Goal: Task Accomplishment & Management: Use online tool/utility

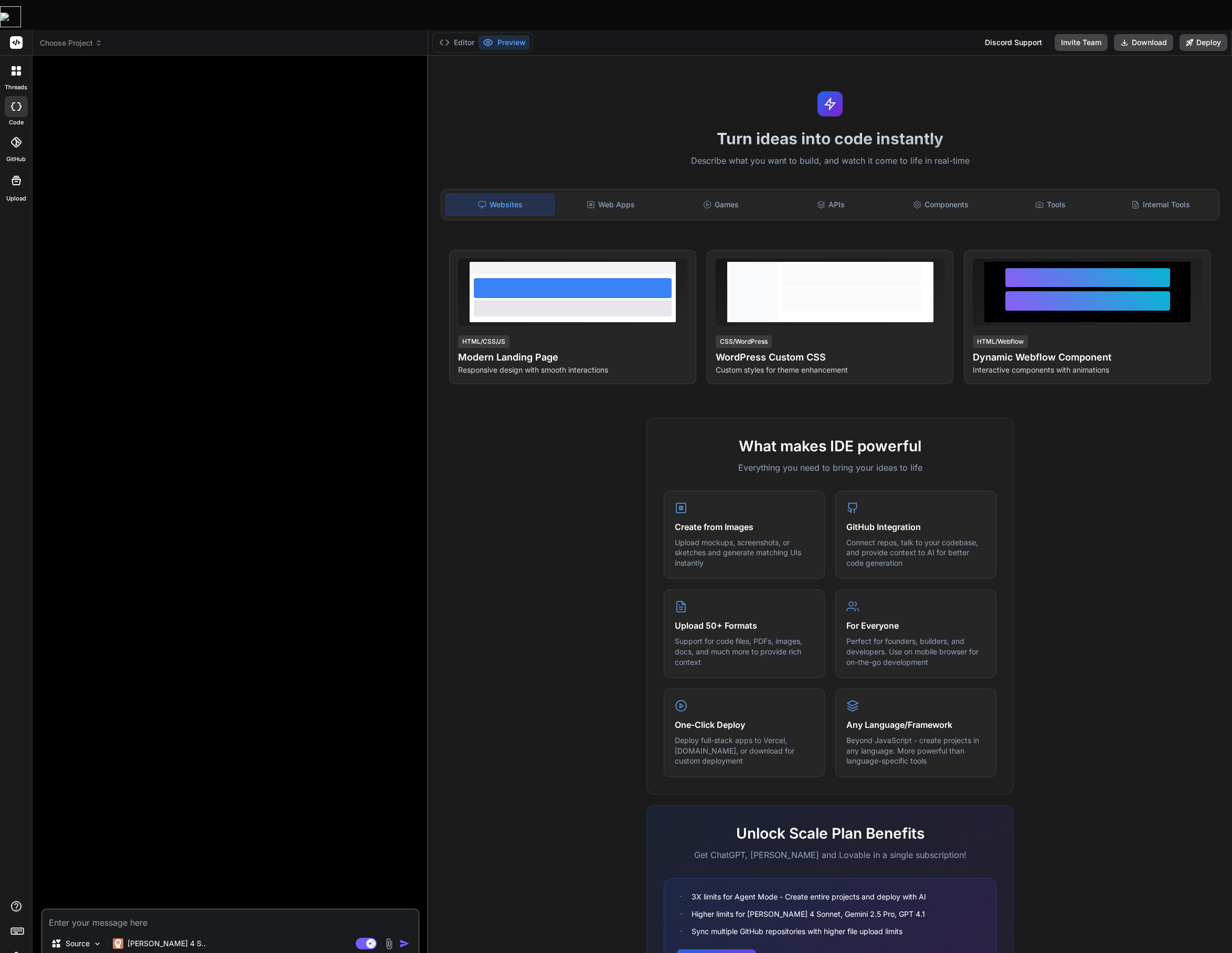
click at [89, 38] on span "Choose Project" at bounding box center [71, 42] width 62 height 10
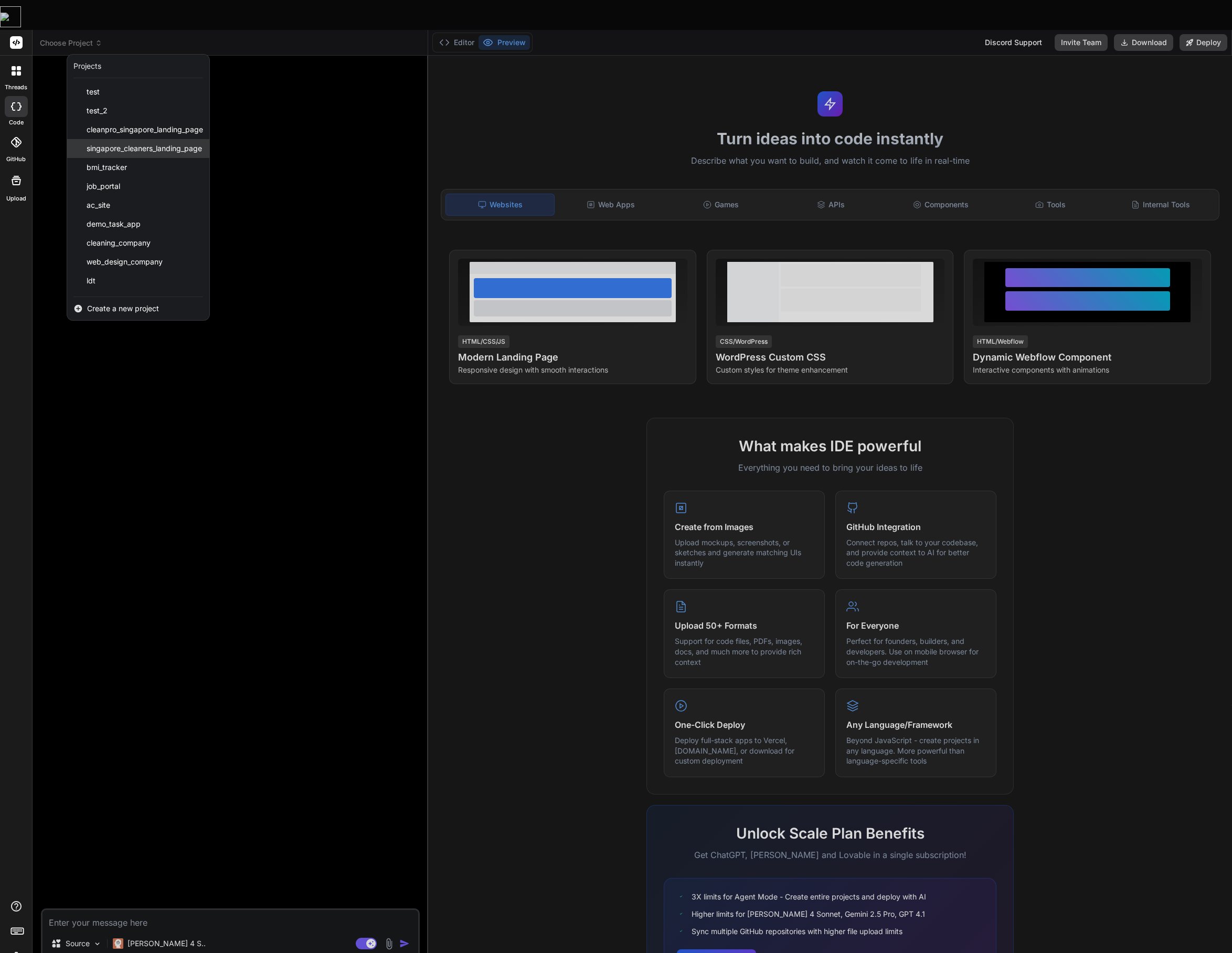
click at [126, 143] on span "singapore_cleaners_landing_page" at bounding box center [144, 148] width 116 height 10
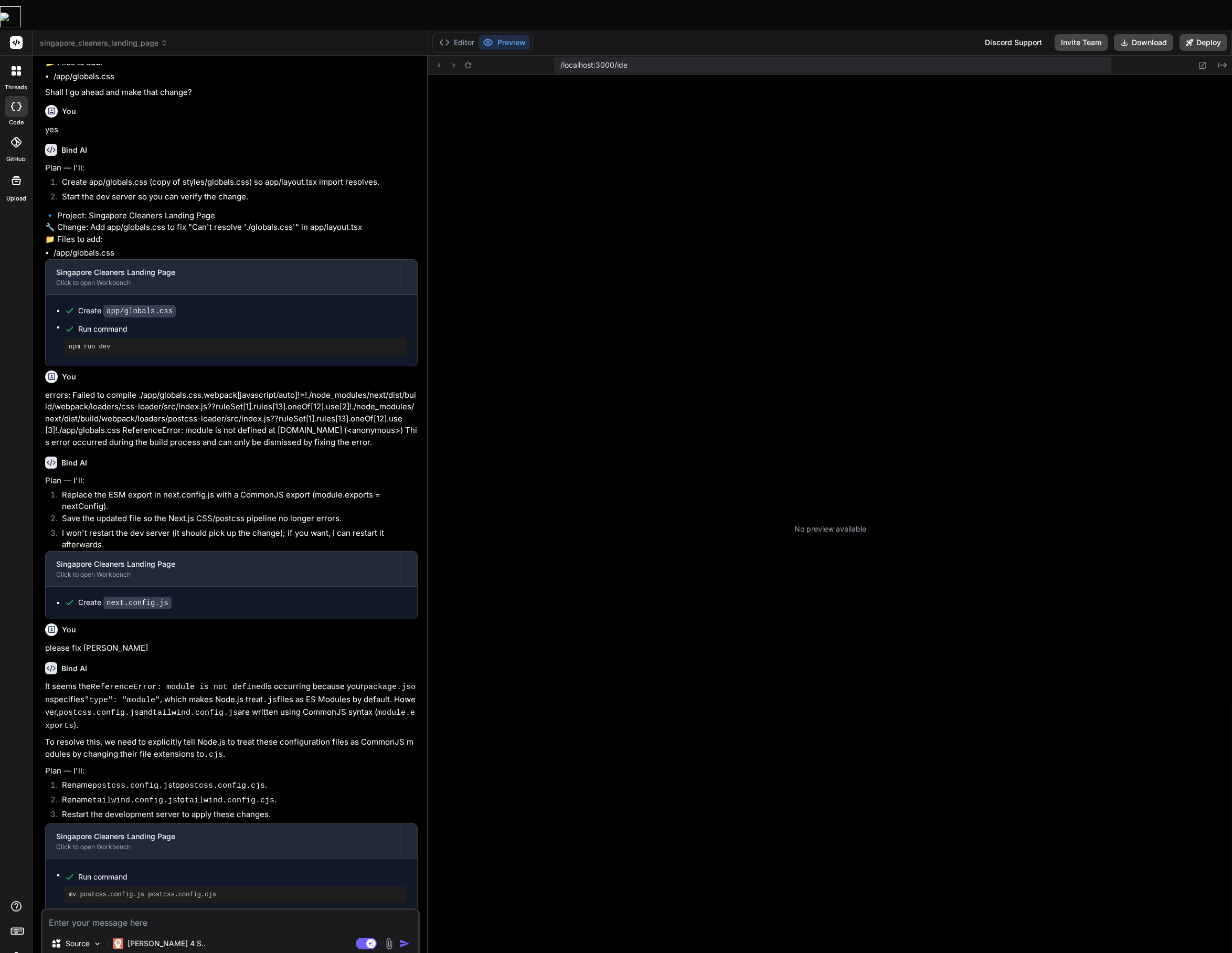
scroll to position [180, 0]
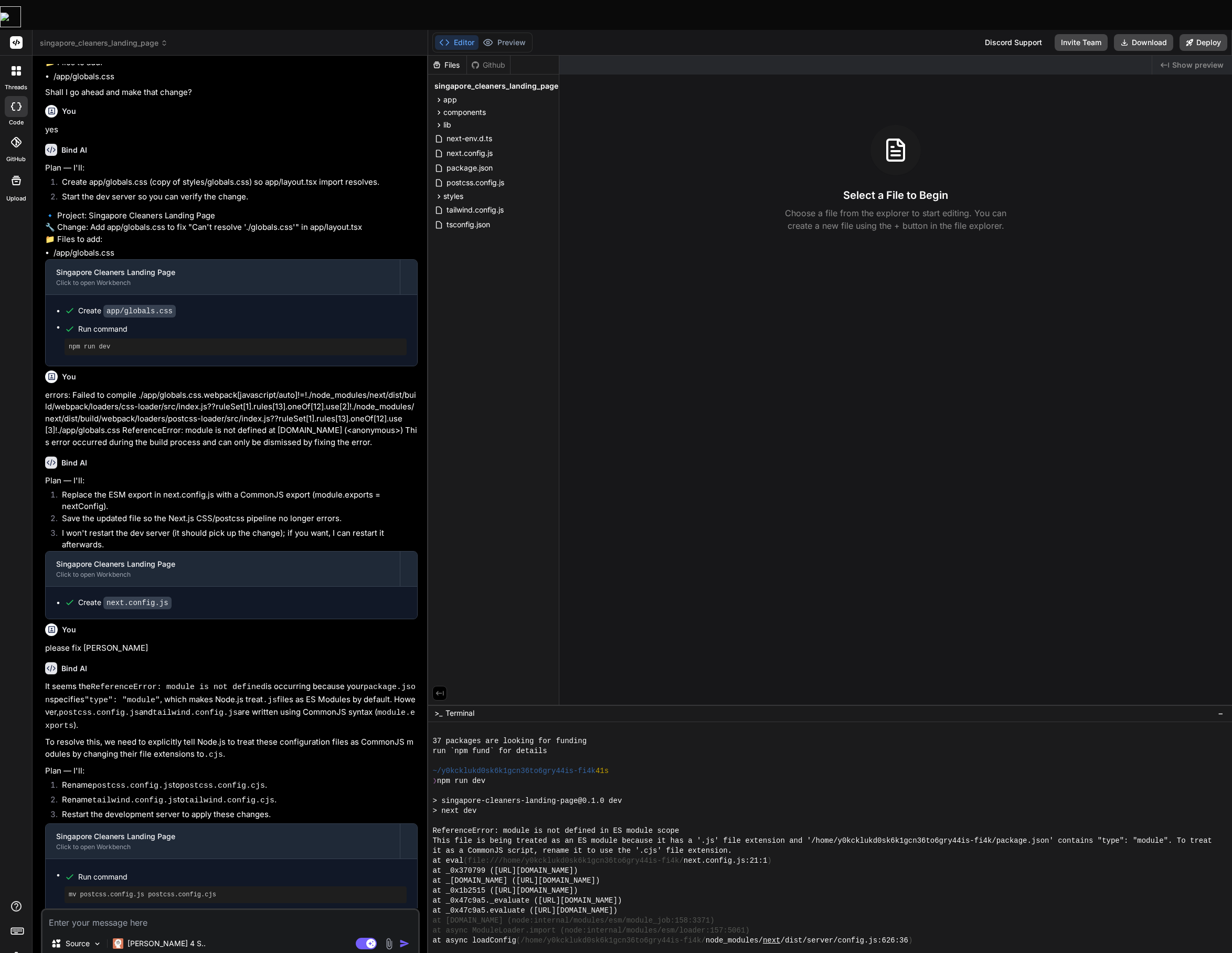
click at [86, 38] on span "singapore_cleaners_landing_page" at bounding box center [104, 42] width 128 height 10
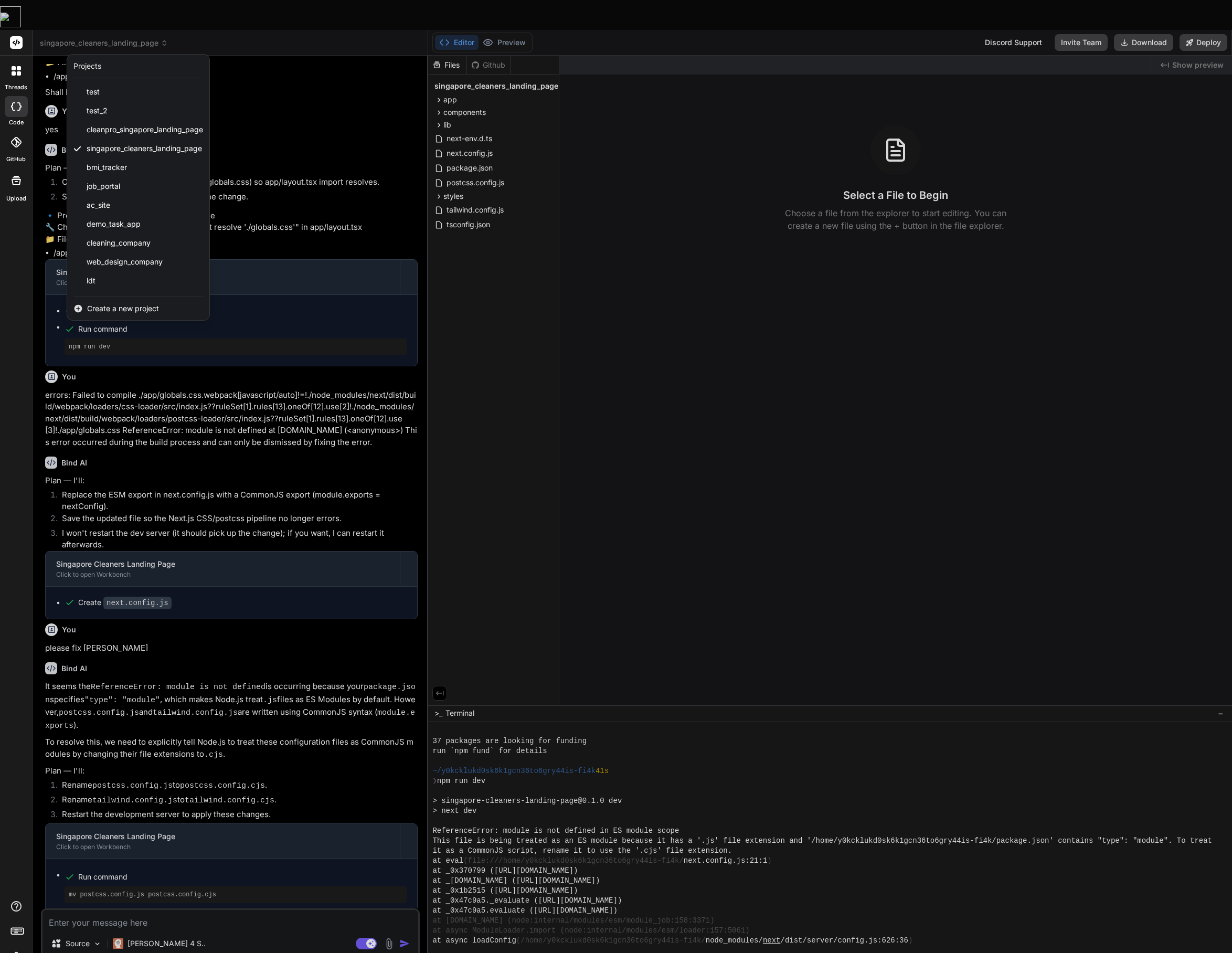
click at [124, 272] on div "ldt" at bounding box center [138, 281] width 142 height 19
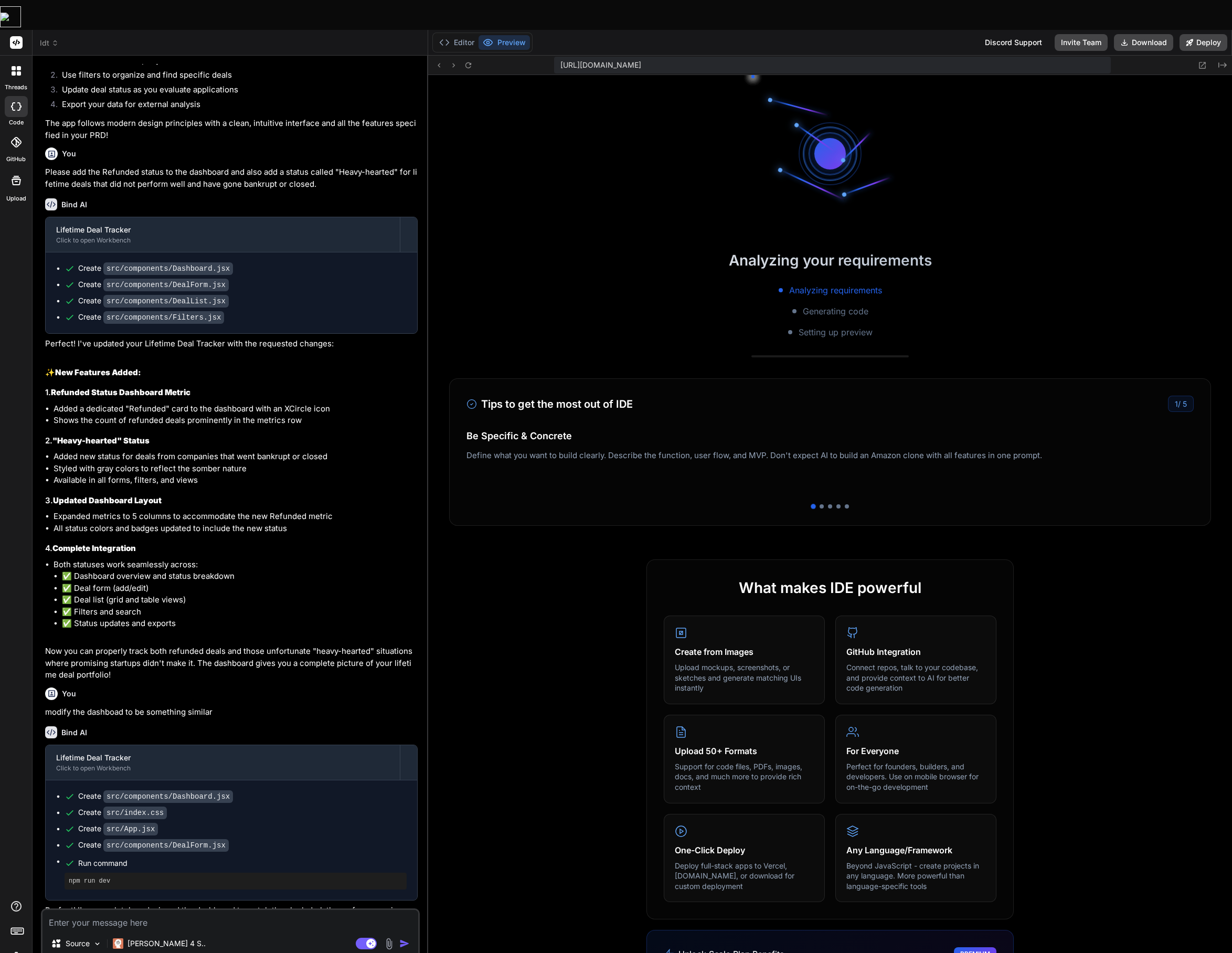
scroll to position [629, 0]
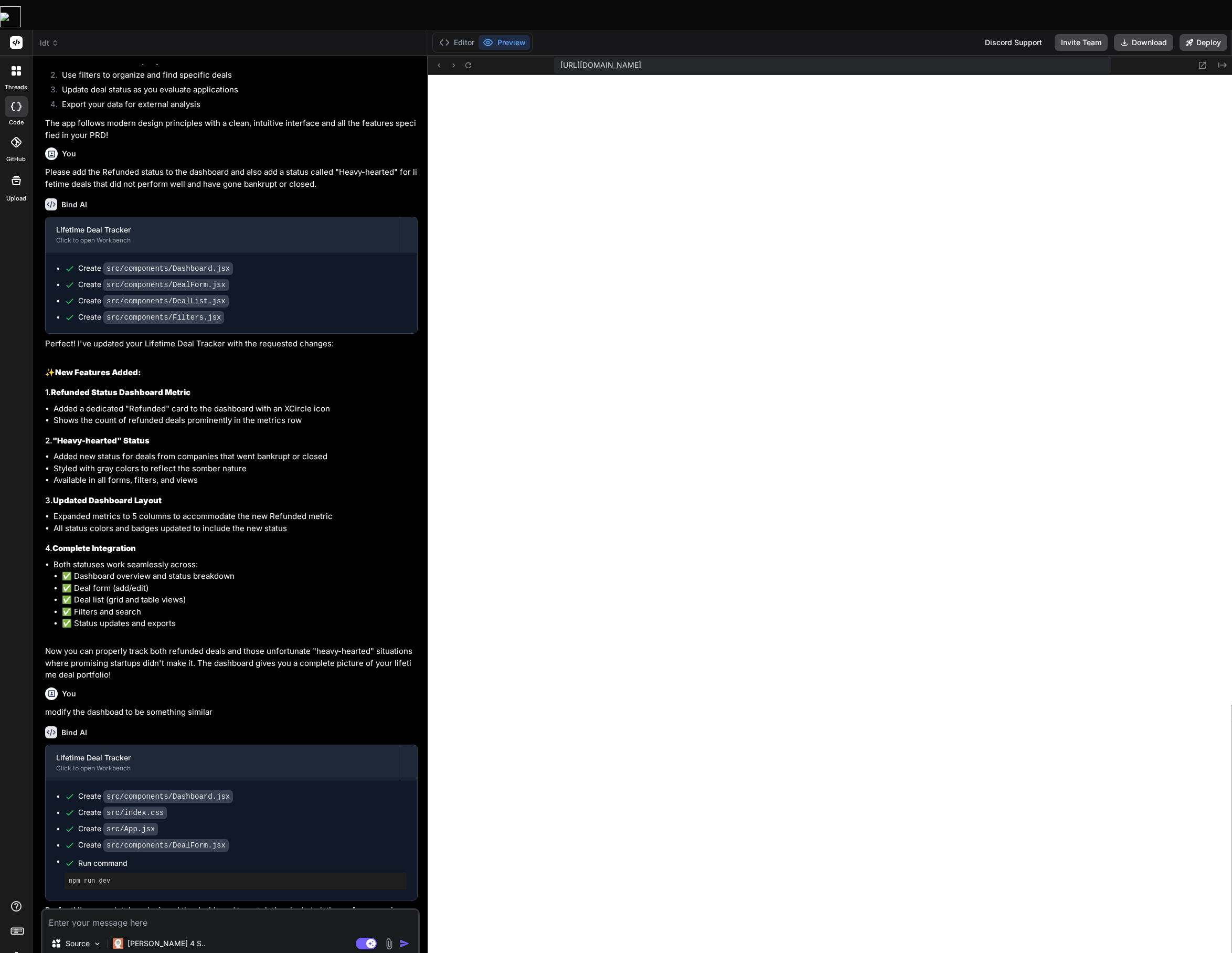
click at [51, 39] on icon at bounding box center [54, 42] width 7 height 7
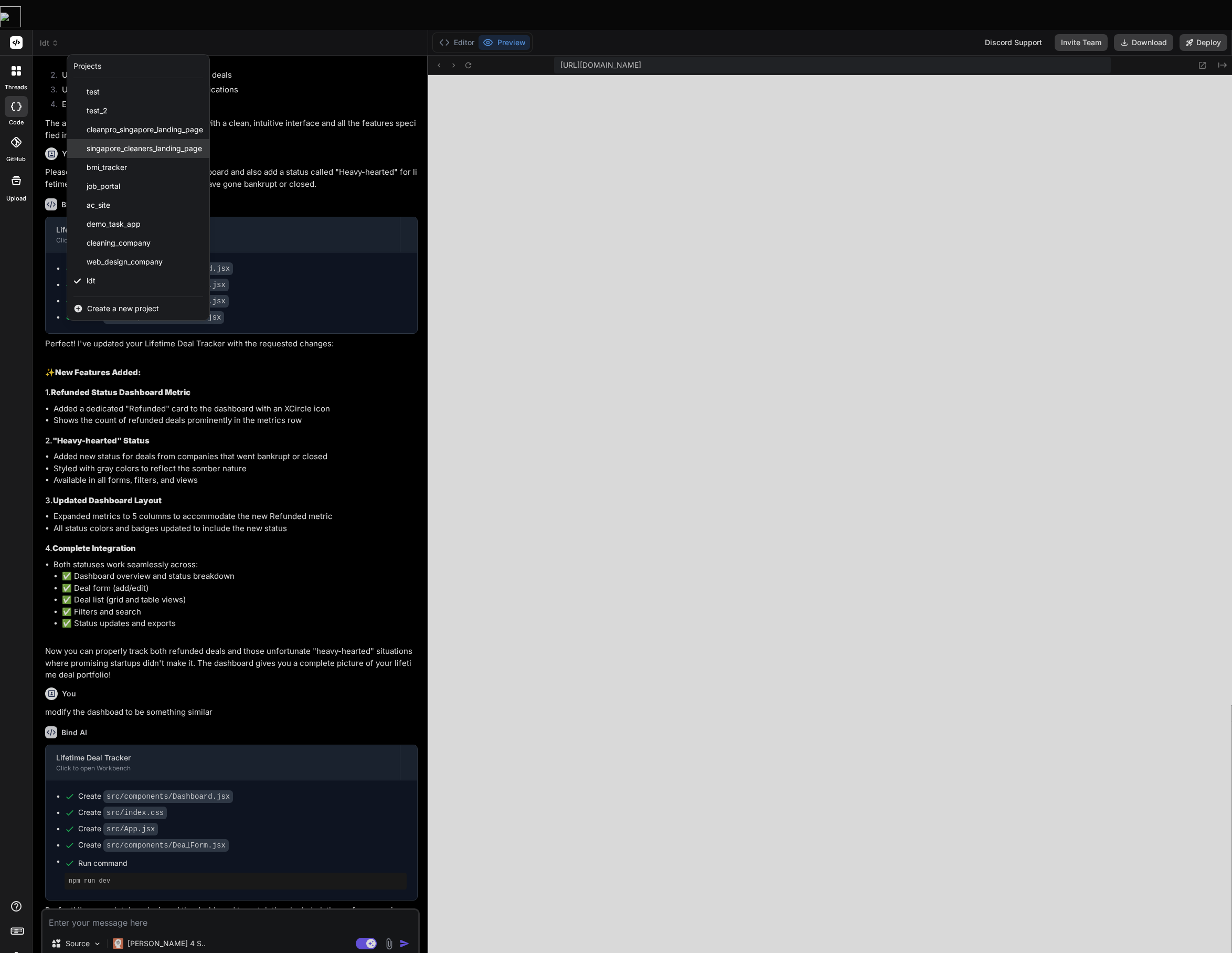
click at [120, 143] on span "singapore_cleaners_landing_page" at bounding box center [144, 148] width 116 height 10
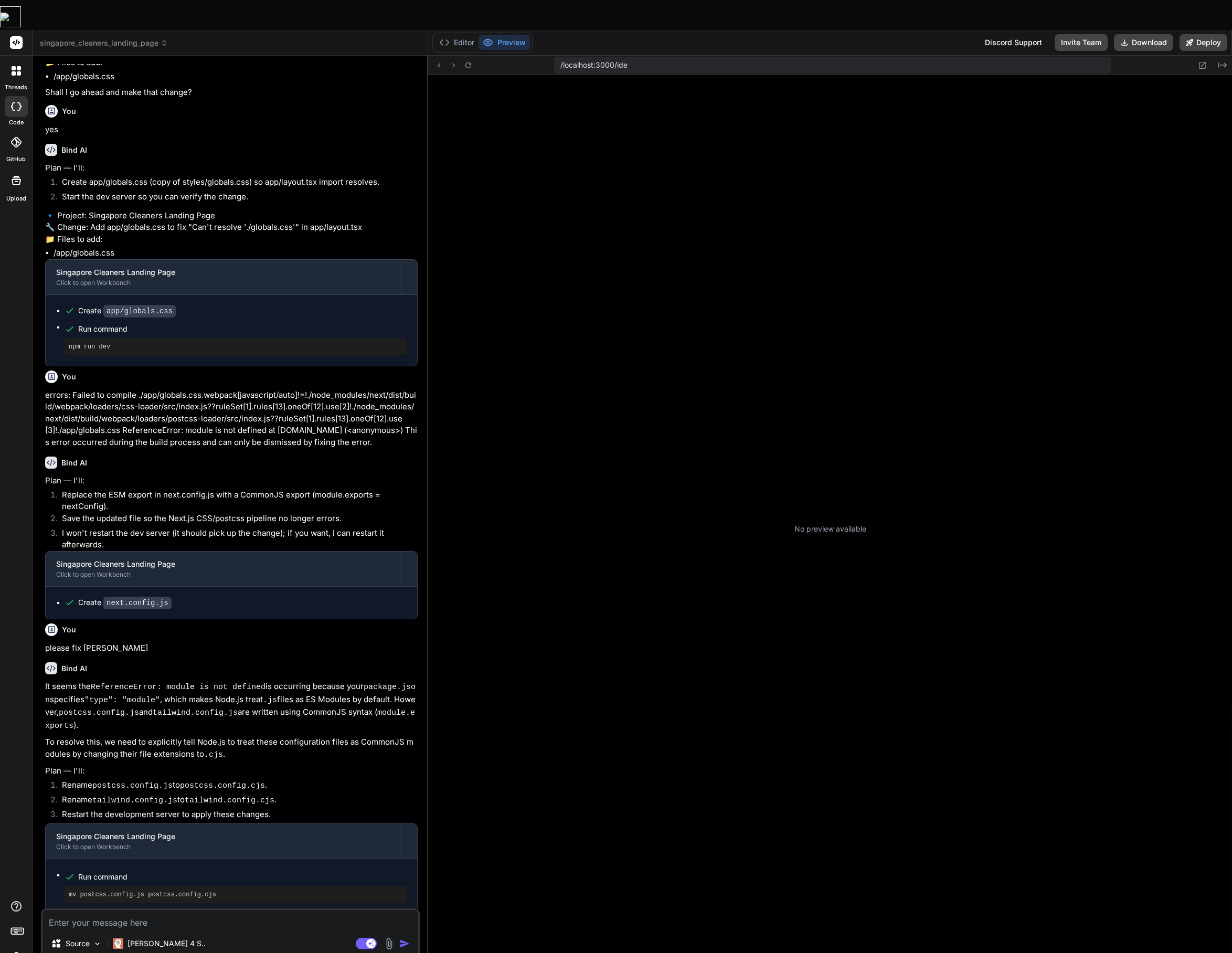
scroll to position [788, 0]
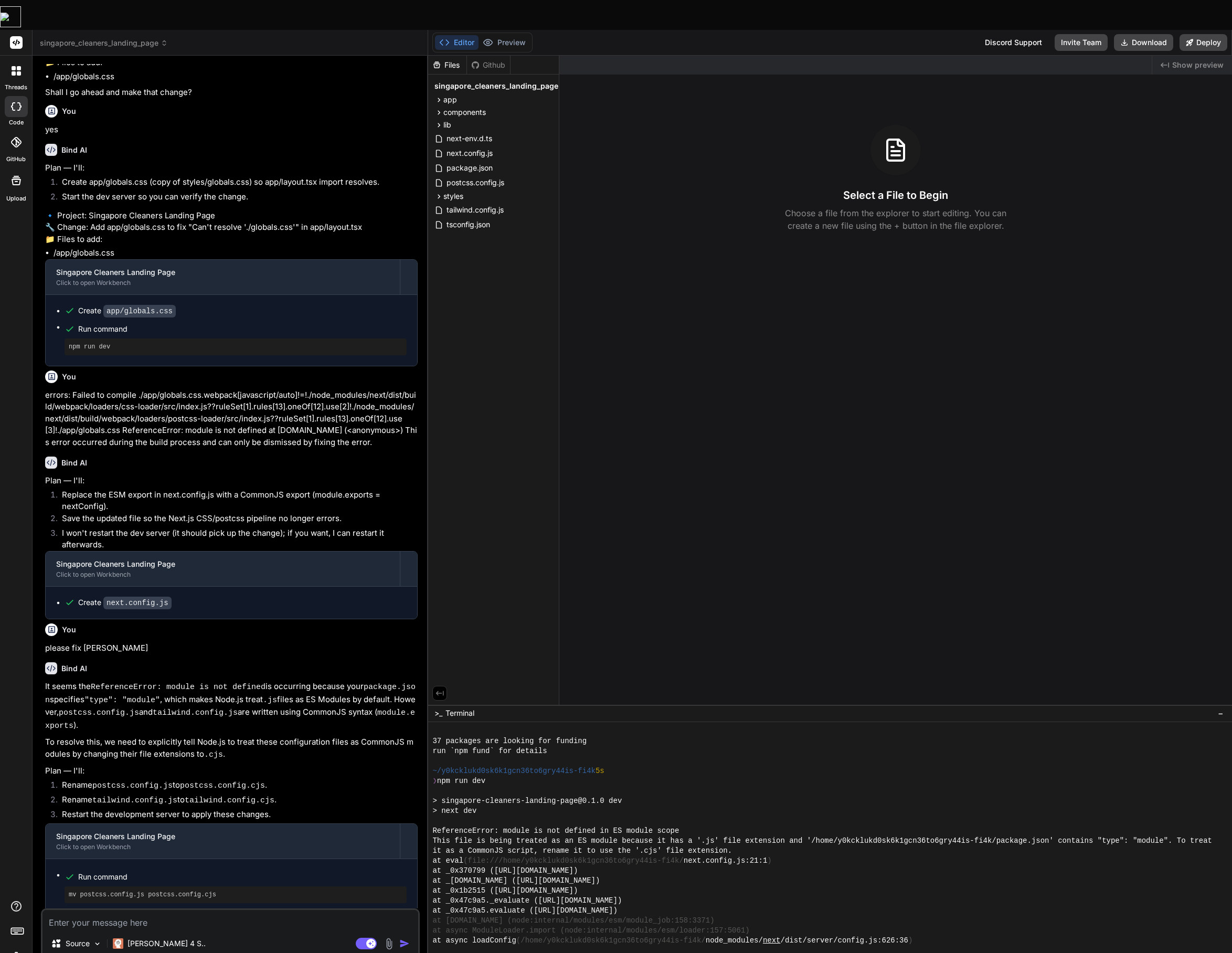
click at [120, 38] on span "singapore_cleaners_landing_page" at bounding box center [104, 42] width 128 height 10
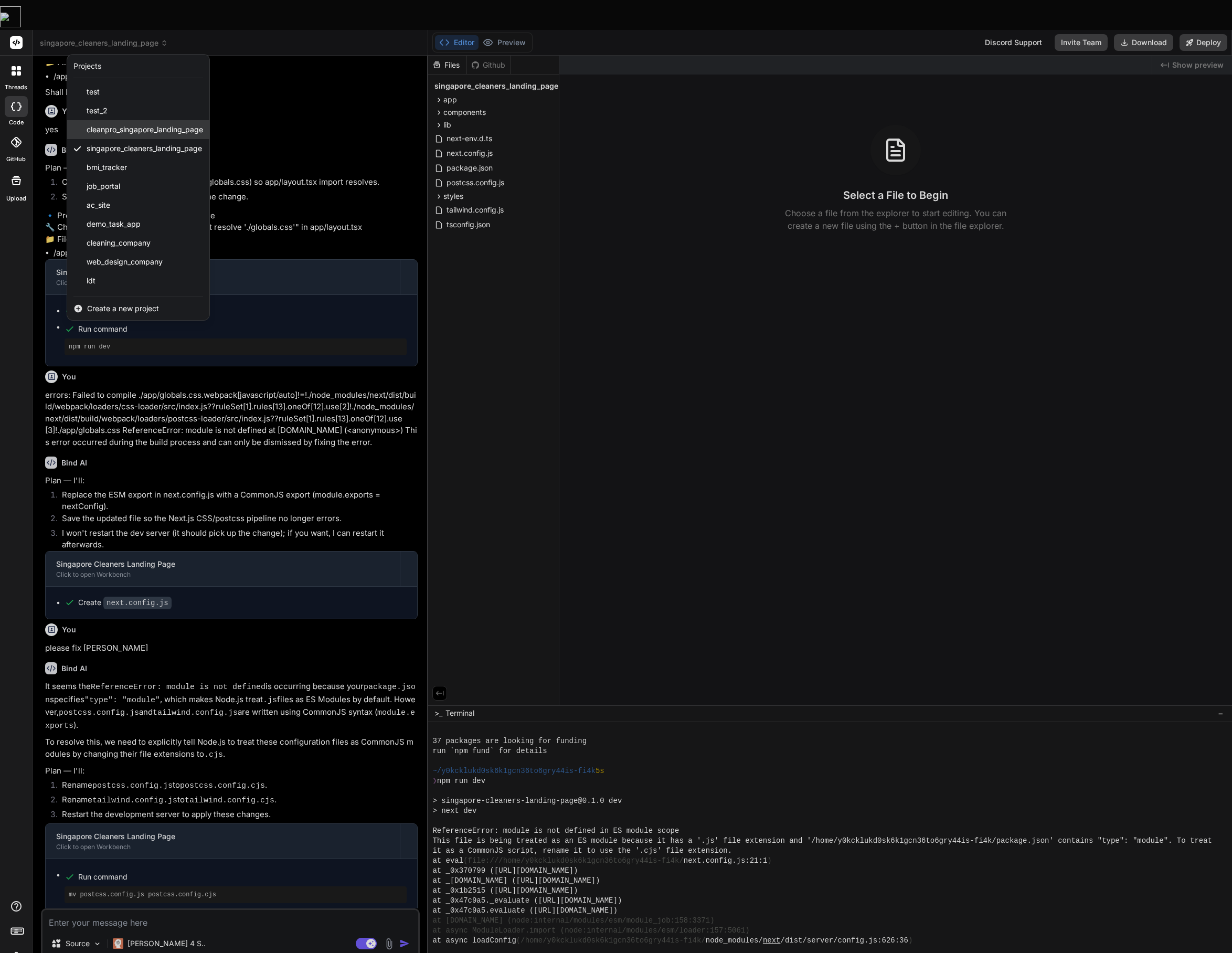
click at [137, 125] on span "cleanpro_singapore_landing_page" at bounding box center [145, 129] width 117 height 10
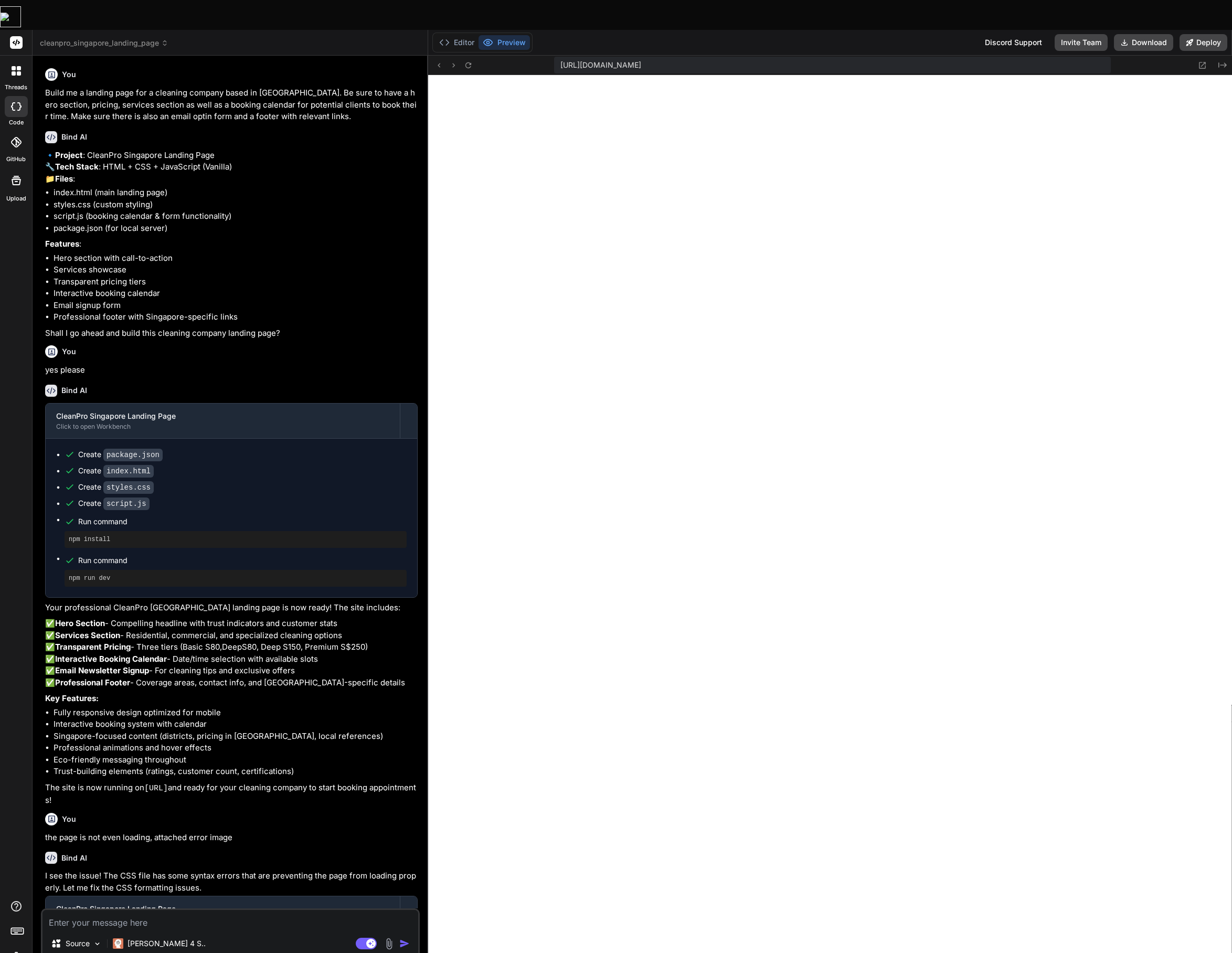
scroll to position [1217, 0]
click at [455, 35] on button "Editor" at bounding box center [457, 42] width 44 height 14
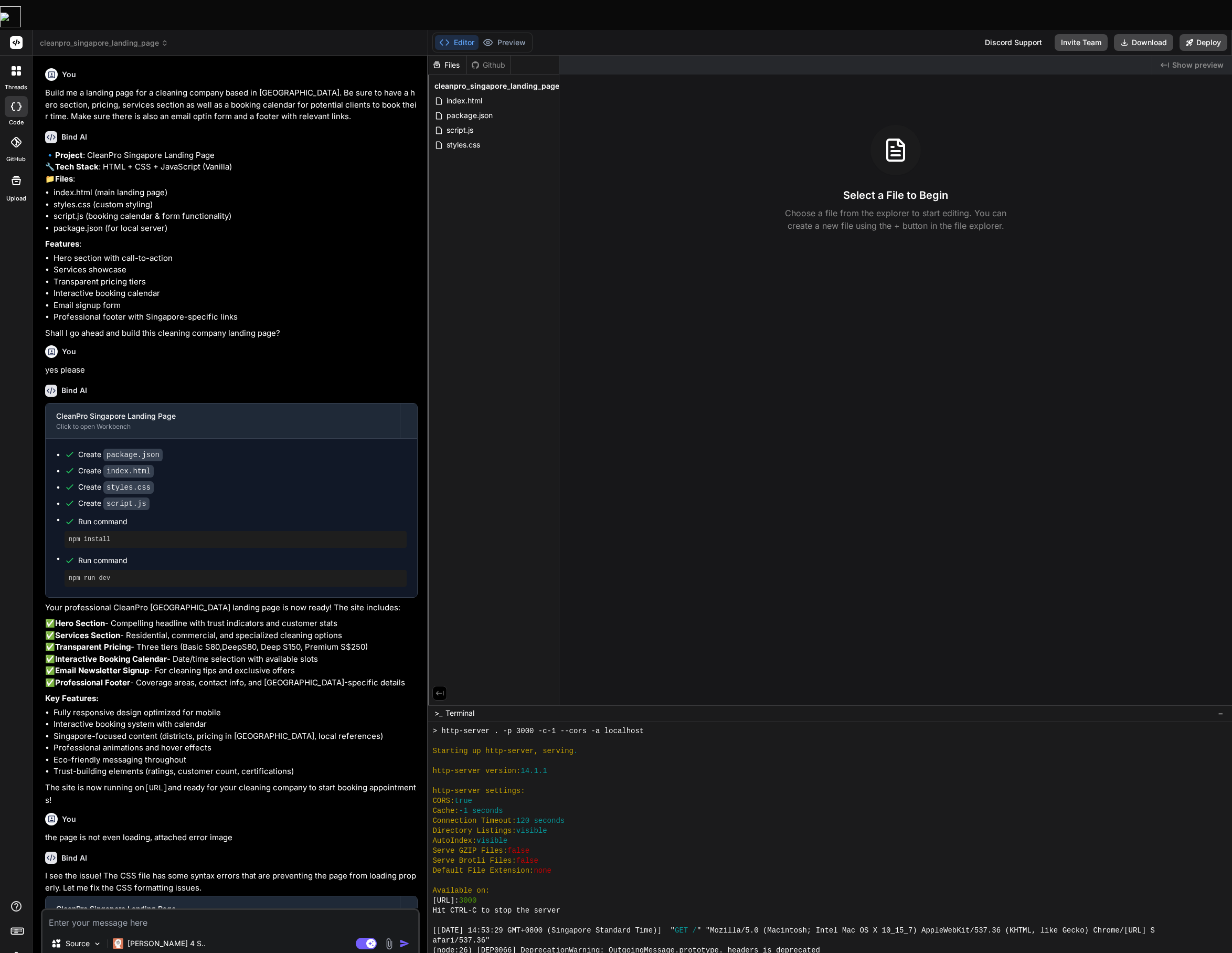
click at [482, 60] on div "Github" at bounding box center [489, 65] width 43 height 10
click at [490, 60] on div "Github" at bounding box center [489, 65] width 43 height 10
click at [475, 94] on span "index.html" at bounding box center [464, 101] width 38 height 13
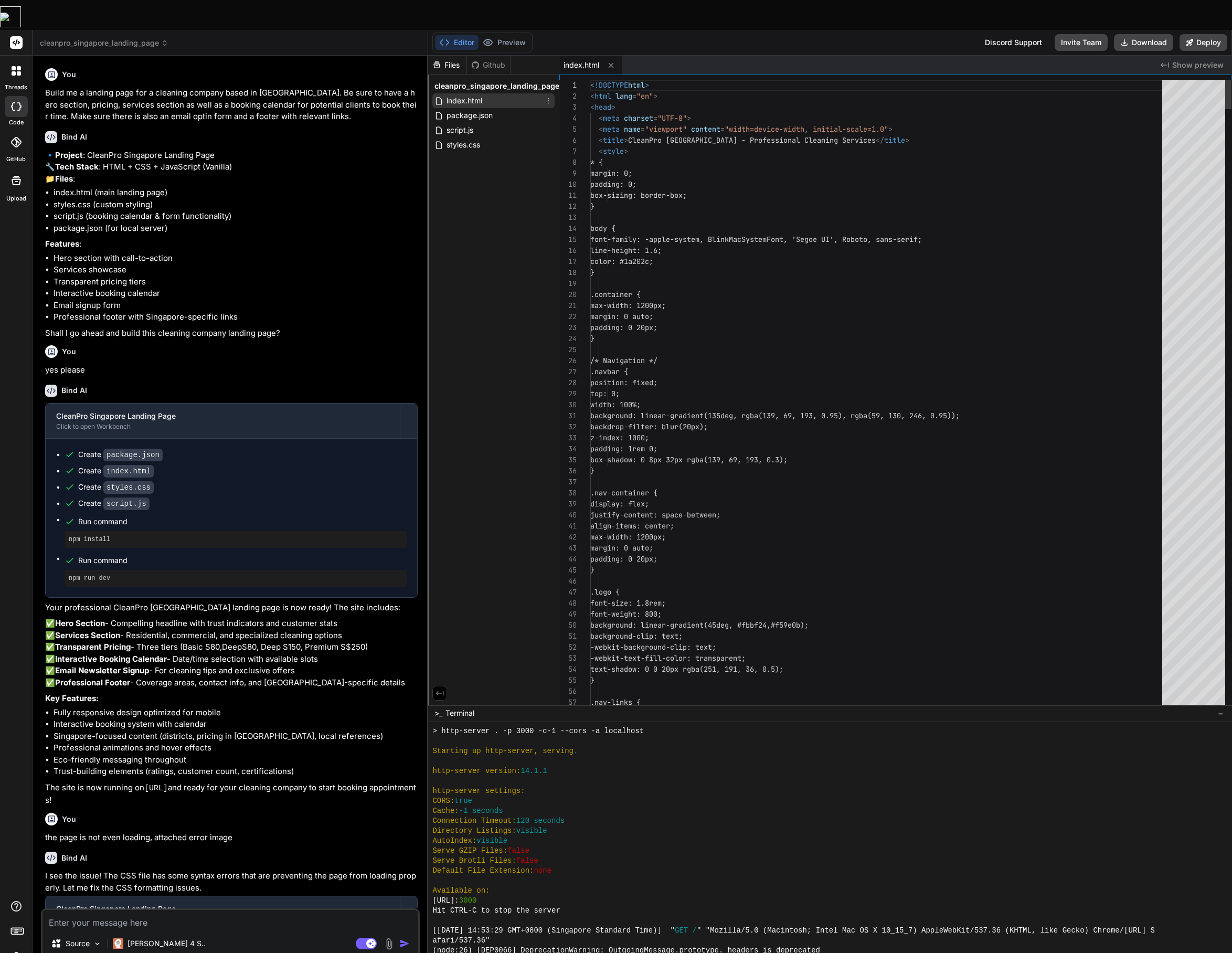
type textarea "x"
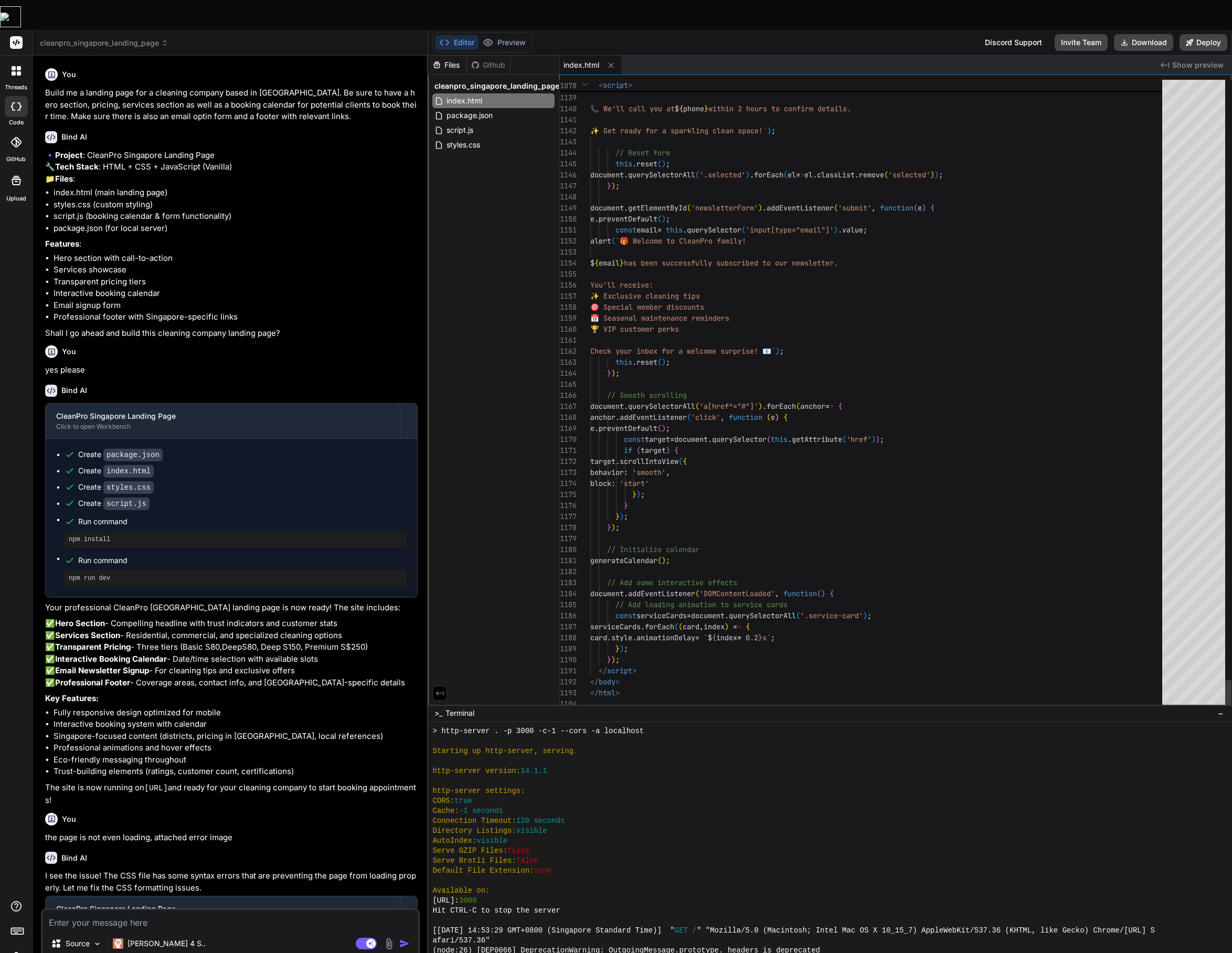
scroll to position [44, 0]
type textarea "<!DOCTYPE html> <html lang="en"> <head> <meta charset="UTF-8"> <meta name="view…"
